Goal: Task Accomplishment & Management: Use online tool/utility

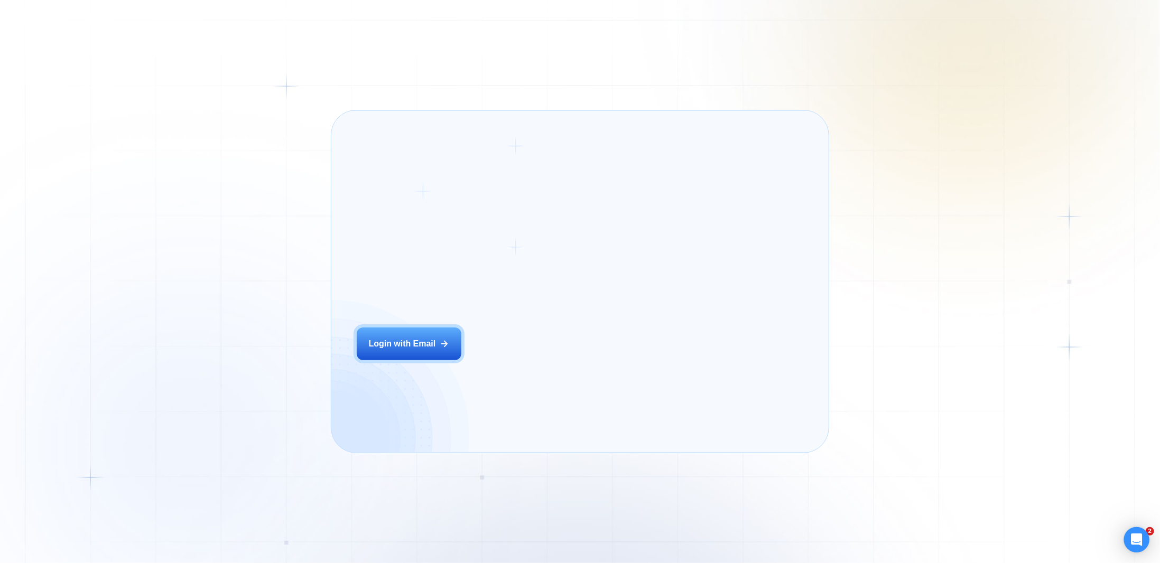
click at [490, 368] on div "Login ‍ Welcome to GigRadar. AI Business Manager for Agencies Login with Email" at bounding box center [463, 281] width 238 height 317
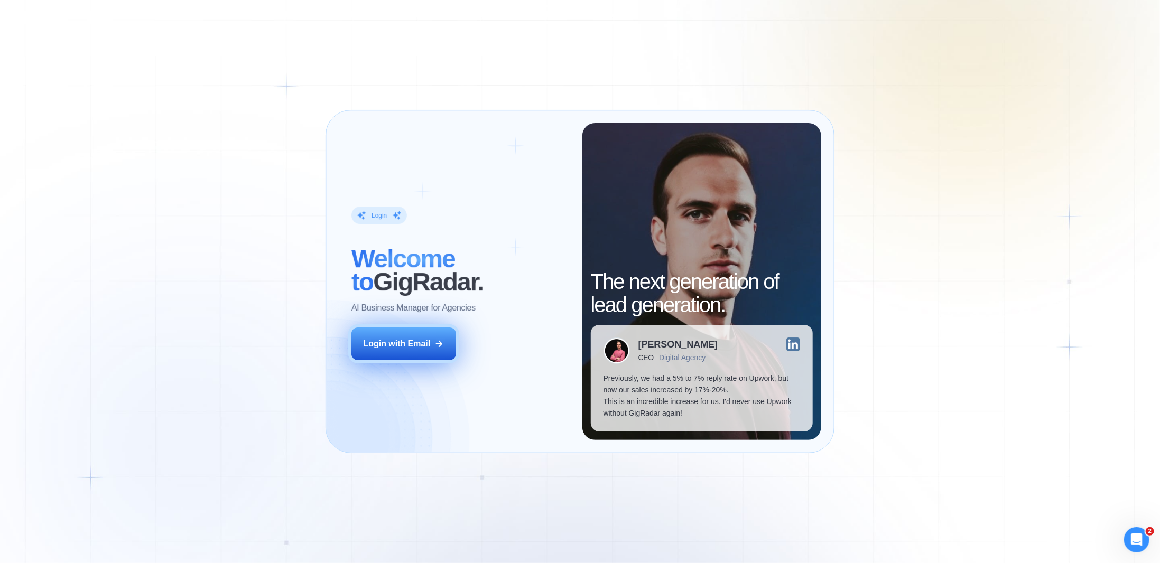
click at [417, 345] on div "Login with Email" at bounding box center [397, 344] width 67 height 12
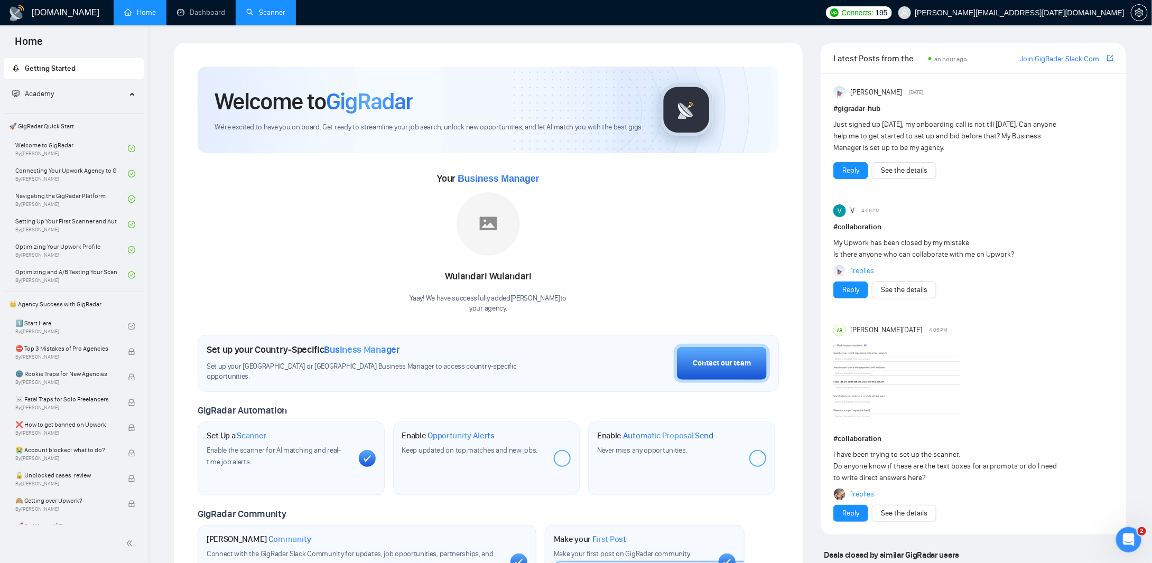
click at [248, 16] on link "Scanner" at bounding box center [265, 12] width 39 height 9
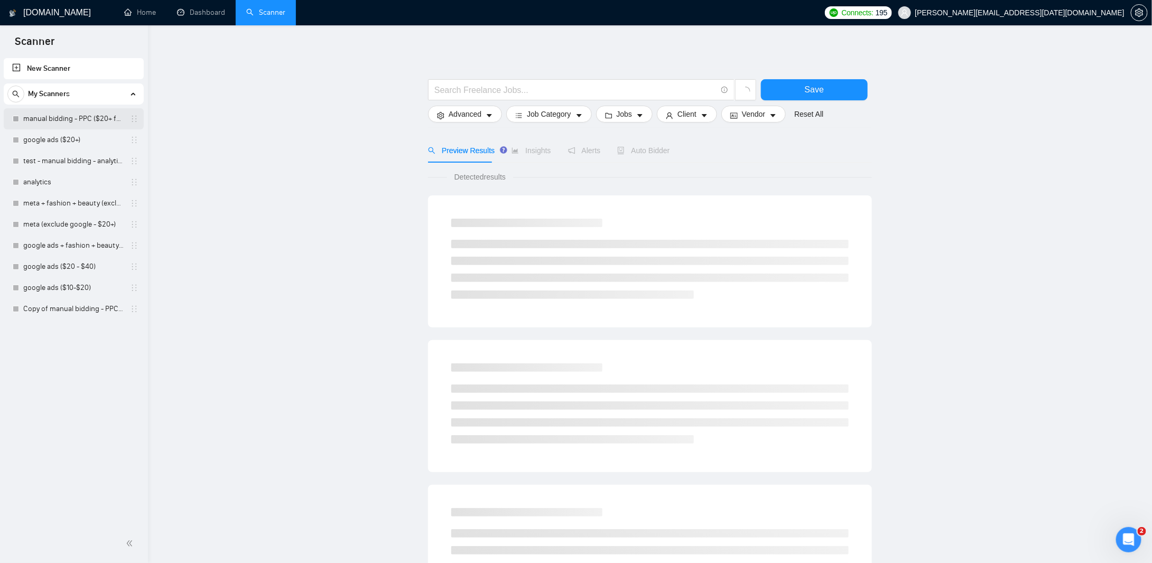
click at [75, 120] on link "manual bidding - PPC ($20+ few negatives + title search)" at bounding box center [73, 118] width 100 height 21
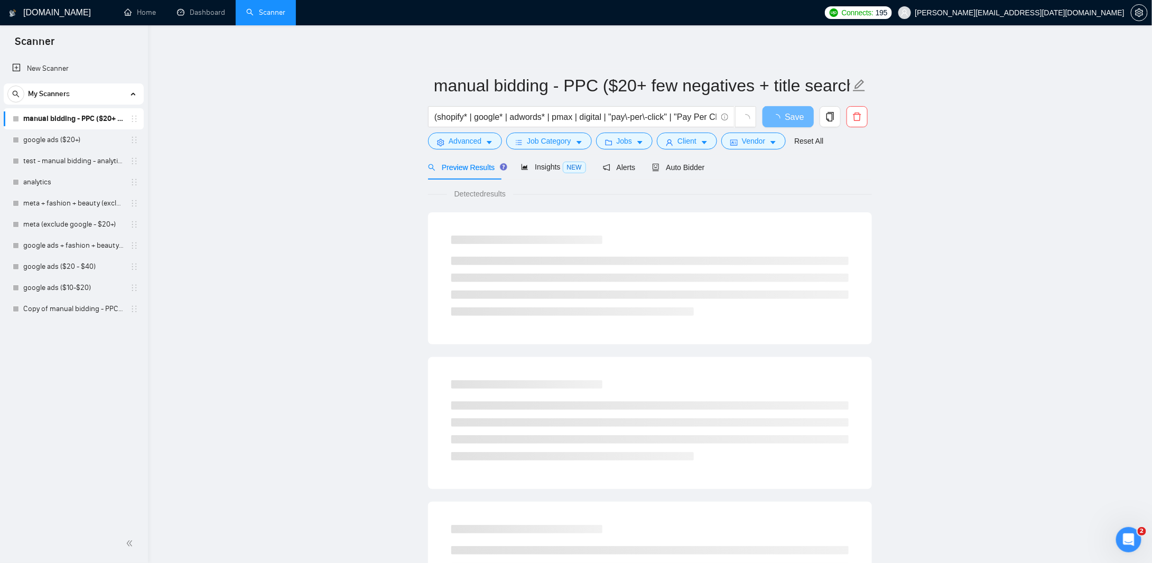
click at [701, 165] on div "Preview Results Insights NEW Alerts Auto Bidder" at bounding box center [650, 167] width 444 height 25
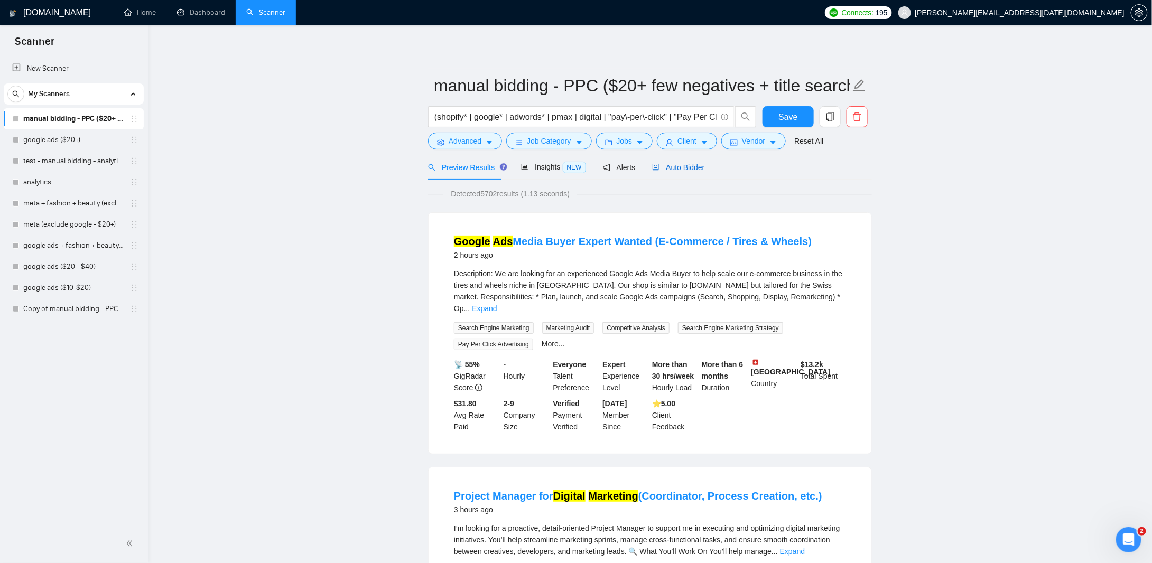
click at [698, 167] on span "Auto Bidder" at bounding box center [678, 167] width 52 height 8
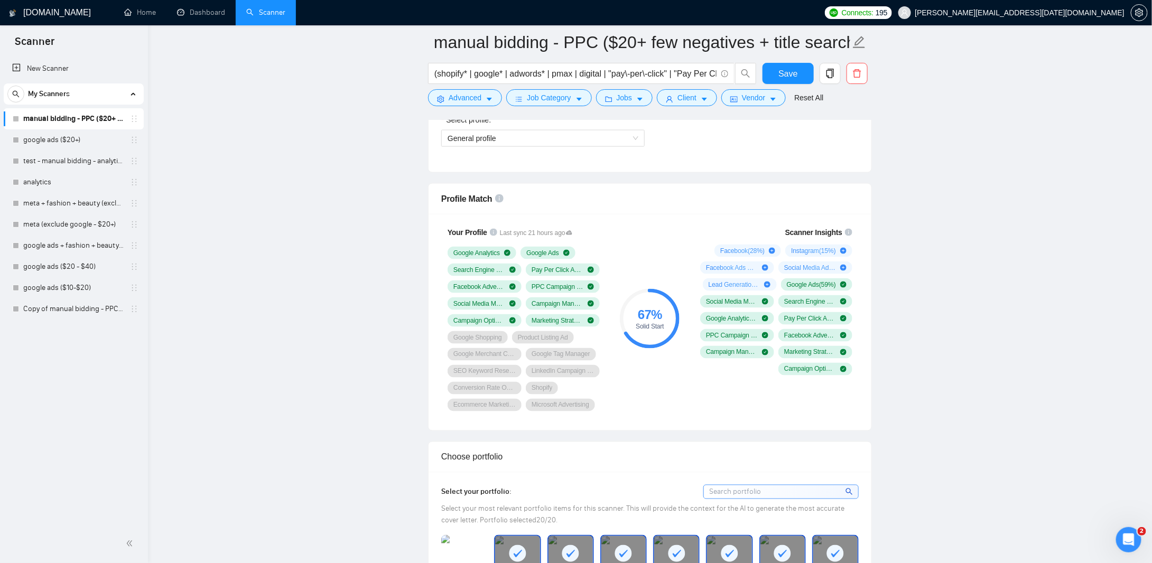
scroll to position [687, 0]
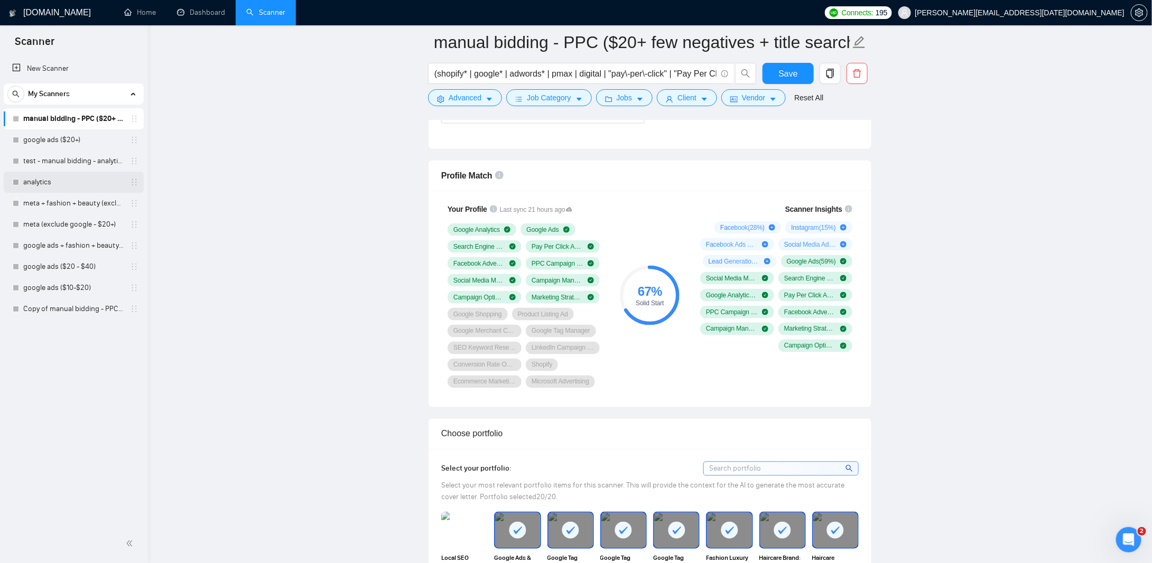
click at [30, 182] on link "analytics" at bounding box center [73, 182] width 100 height 21
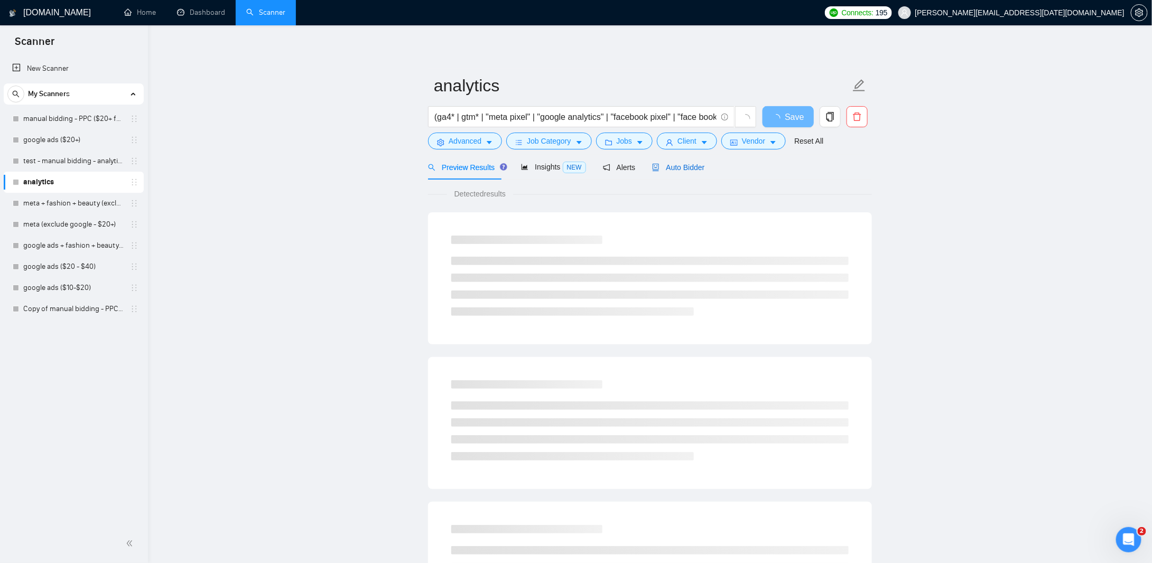
click at [658, 168] on span "Auto Bidder" at bounding box center [678, 167] width 52 height 8
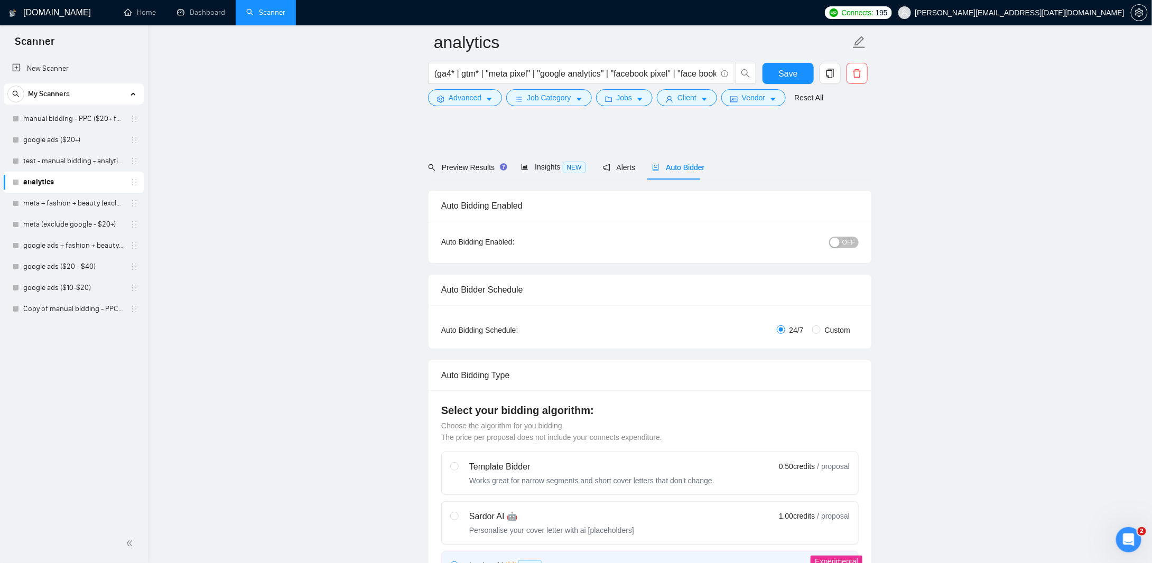
scroll to position [529, 0]
